Goal: Find contact information: Find contact information

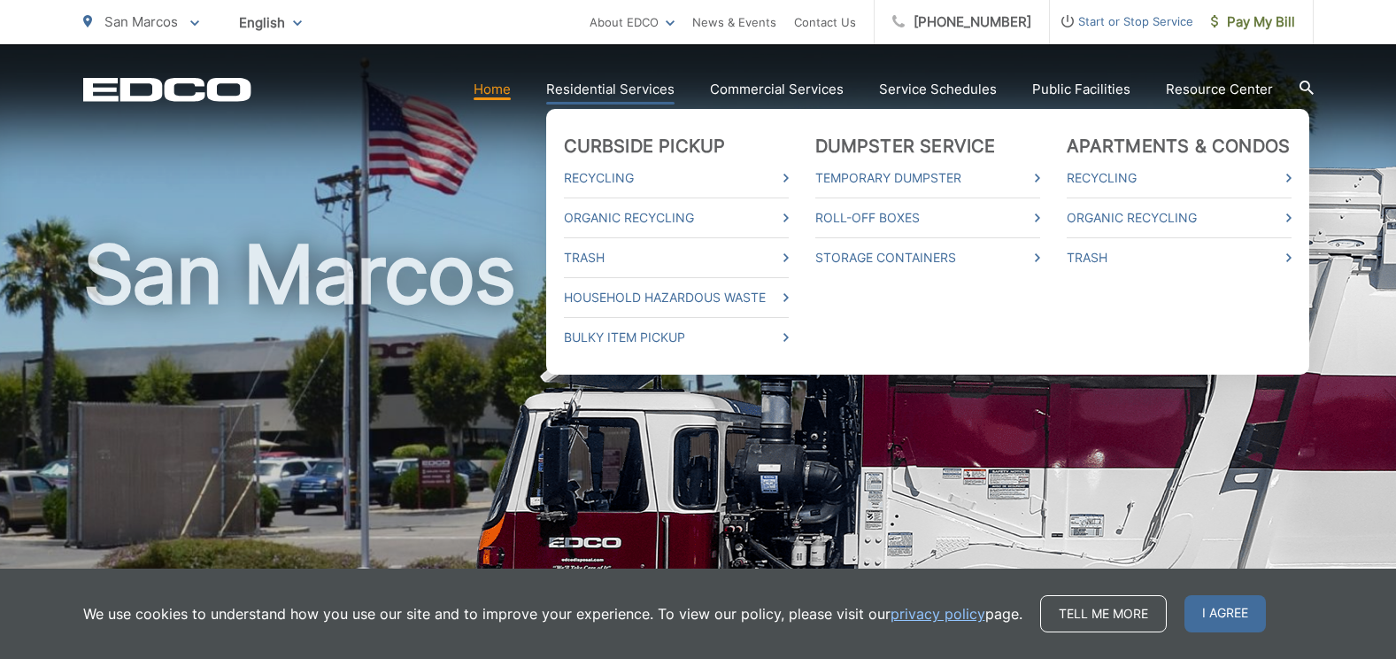
click at [573, 87] on link "Residential Services" at bounding box center [610, 89] width 128 height 21
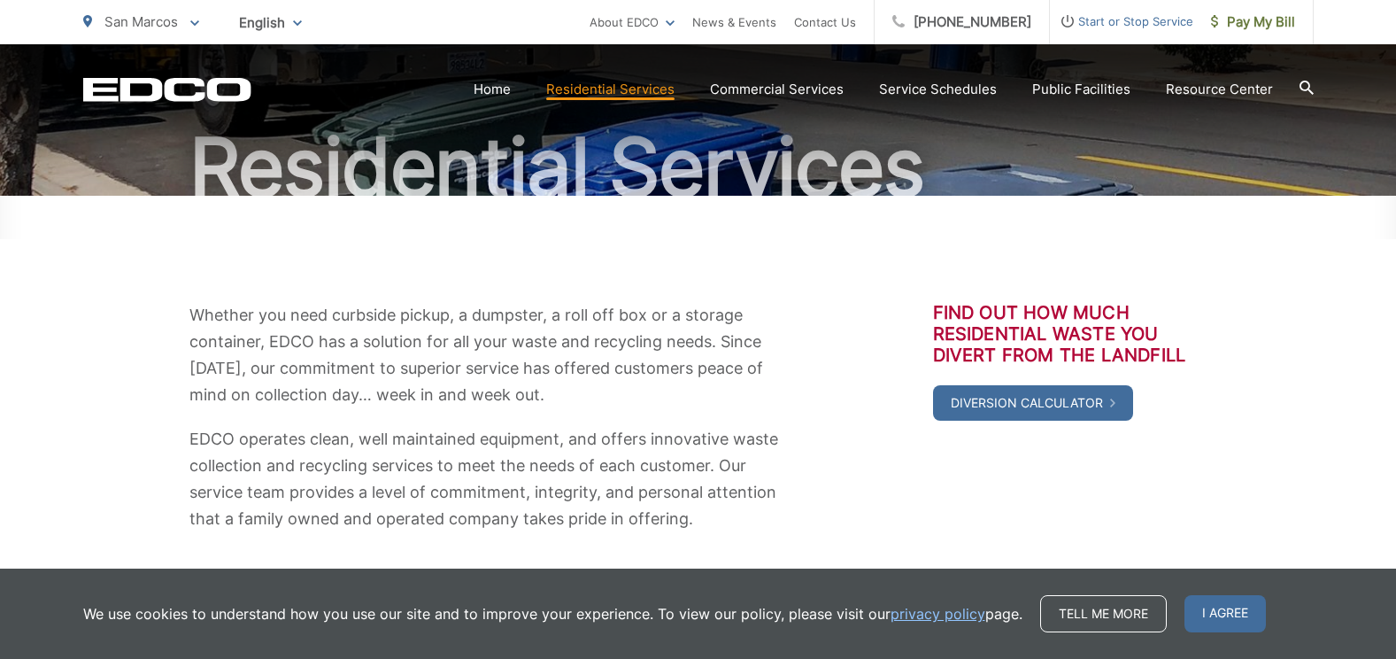
scroll to position [142, 0]
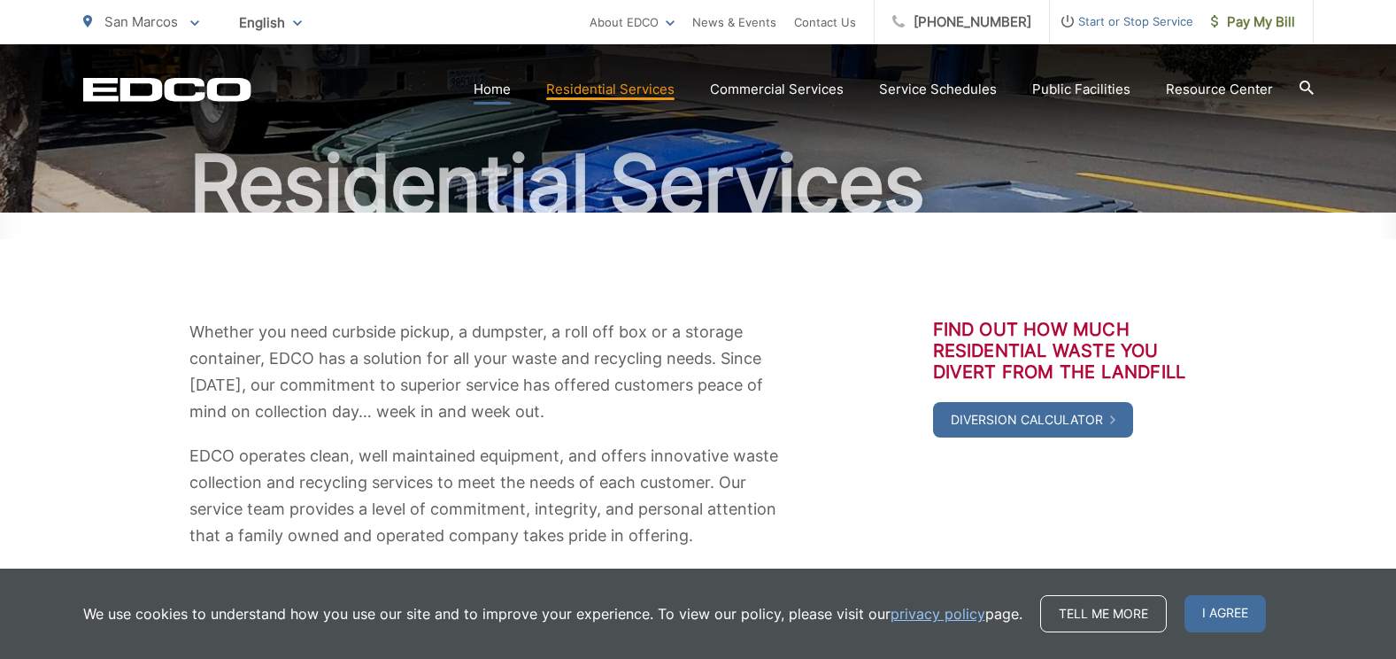
click at [498, 89] on link "Home" at bounding box center [492, 89] width 37 height 21
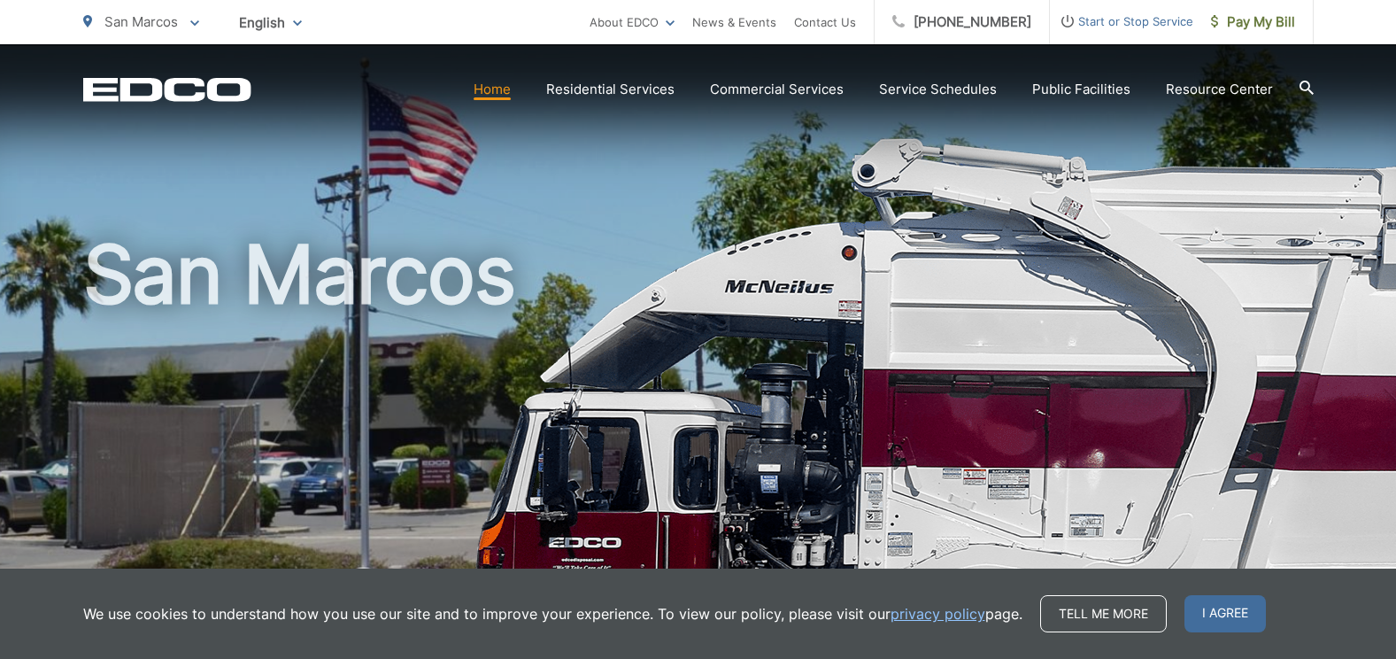
click at [510, 94] on link "Home" at bounding box center [492, 89] width 37 height 21
click at [498, 90] on link "Home" at bounding box center [492, 89] width 37 height 21
click at [1239, 614] on span "I agree" at bounding box center [1225, 613] width 81 height 37
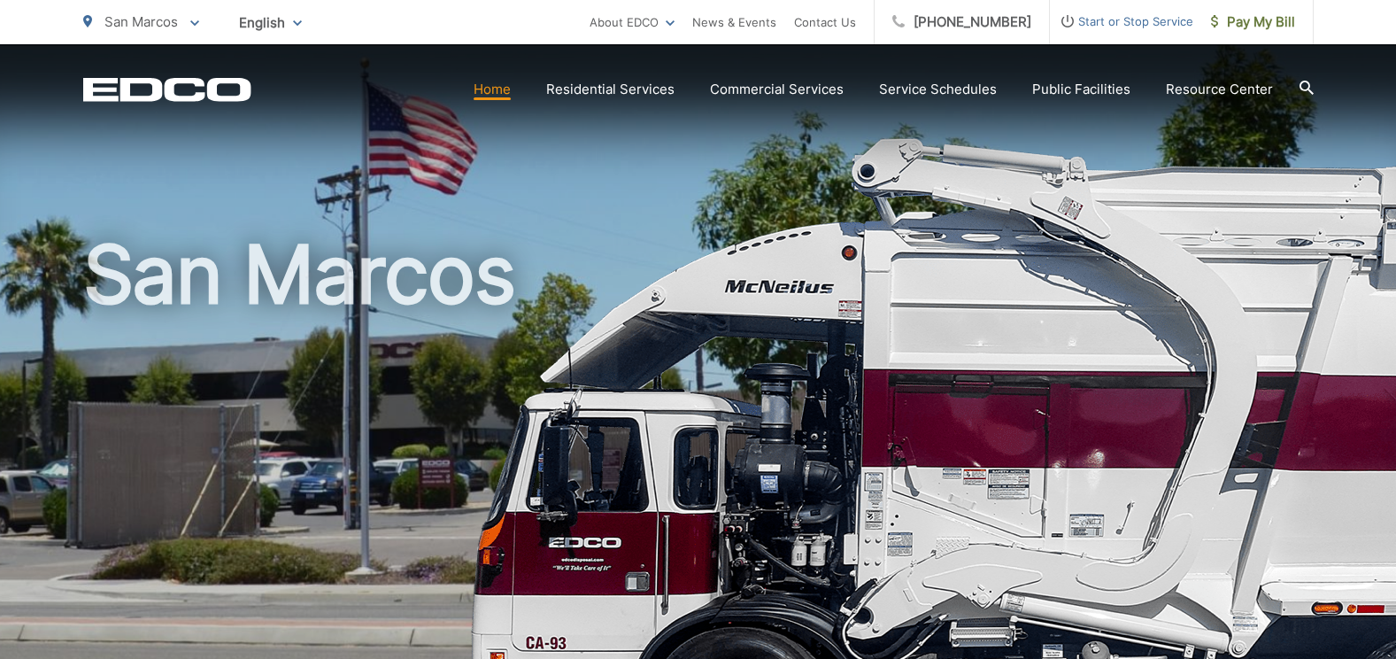
click at [506, 89] on link "Home" at bounding box center [492, 89] width 37 height 21
click at [839, 19] on link "Contact Us" at bounding box center [825, 22] width 62 height 21
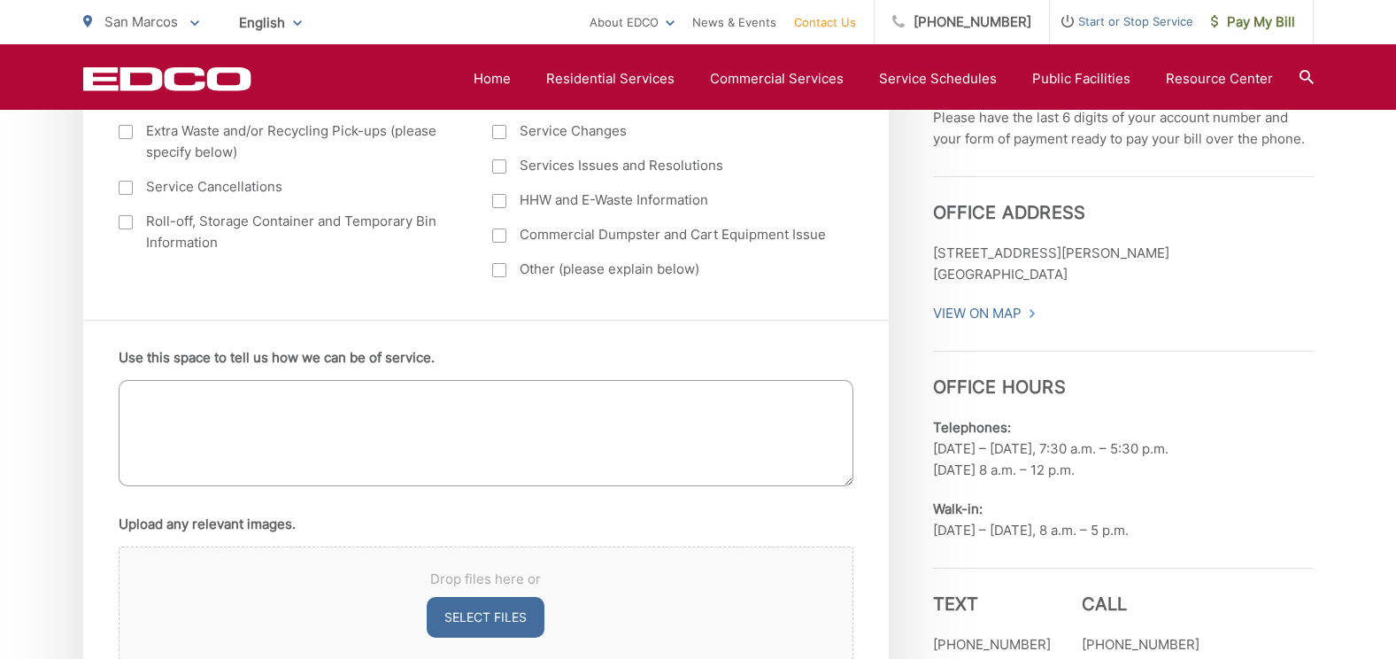
scroll to position [1006, 0]
